Goal: Navigation & Orientation: Go to known website

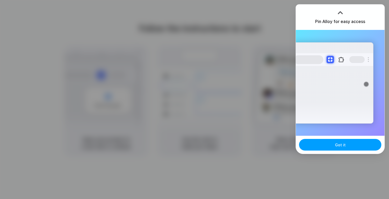
click at [343, 146] on span "Got it" at bounding box center [340, 145] width 11 height 6
